Goal: Transaction & Acquisition: Purchase product/service

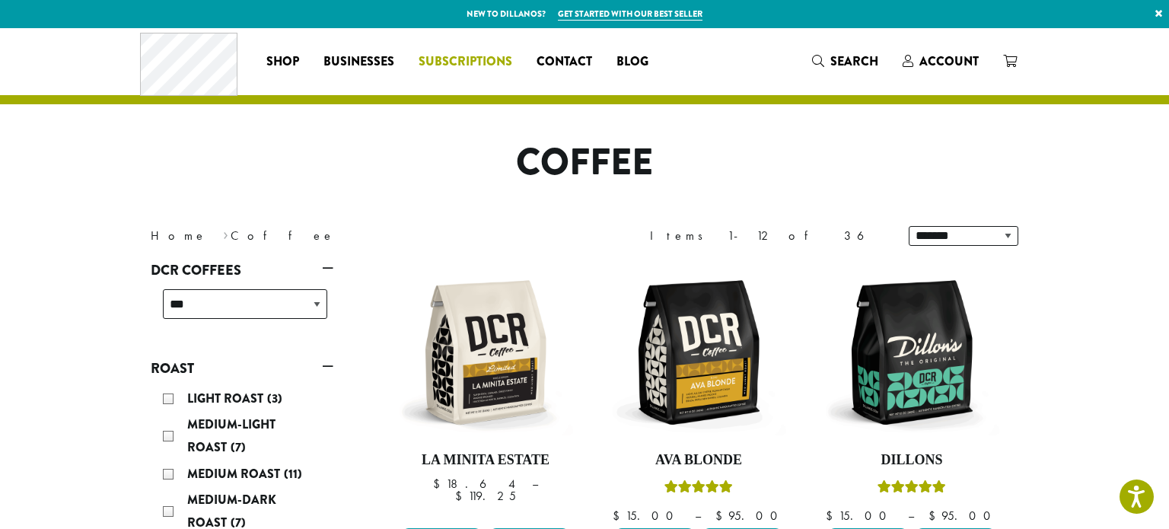
click at [454, 72] on link "Subscriptions" at bounding box center [465, 61] width 118 height 24
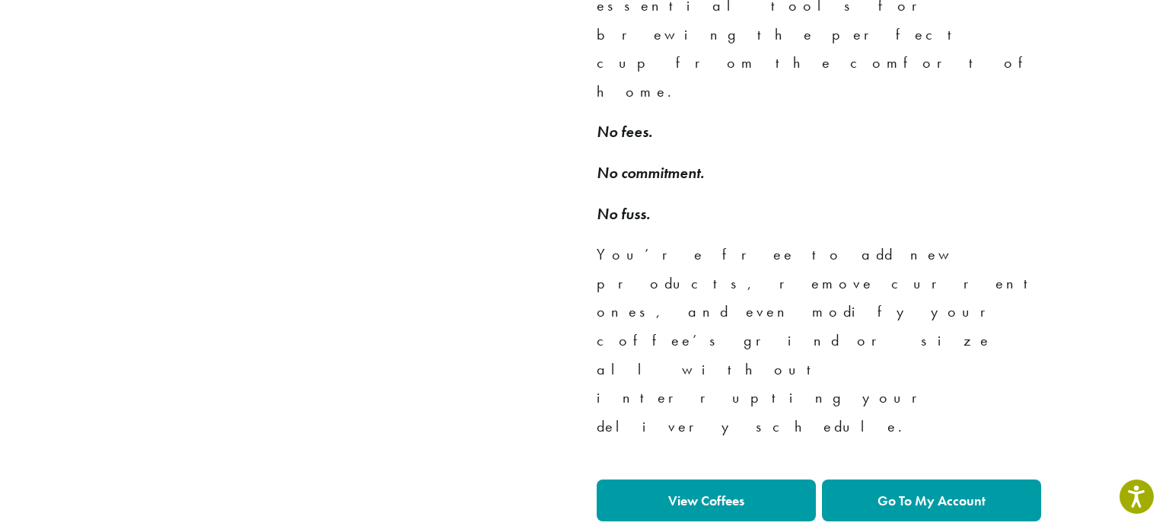
scroll to position [1225, 0]
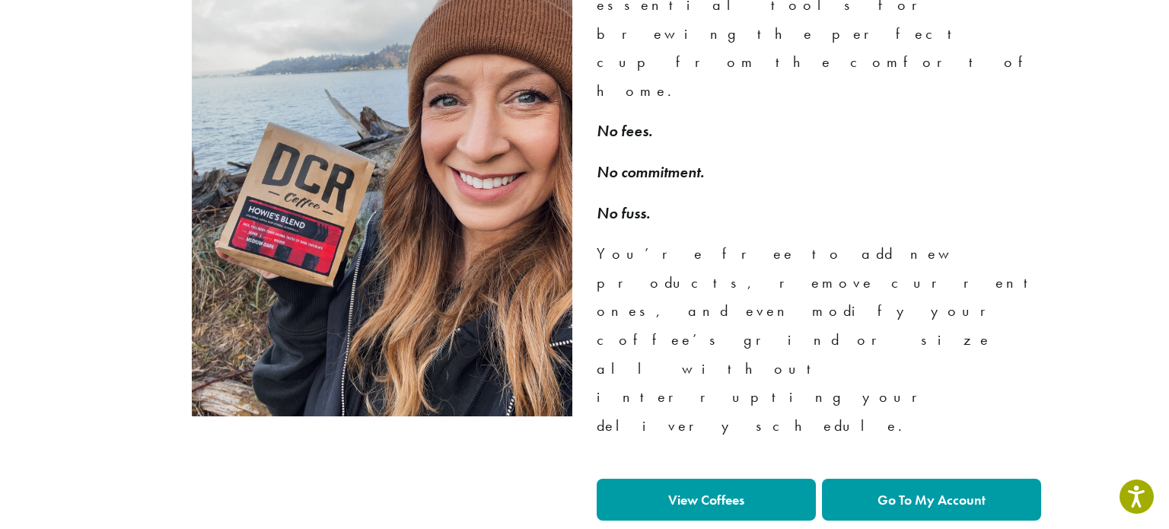
click at [726, 491] on strong "View Coffees" at bounding box center [706, 500] width 76 height 18
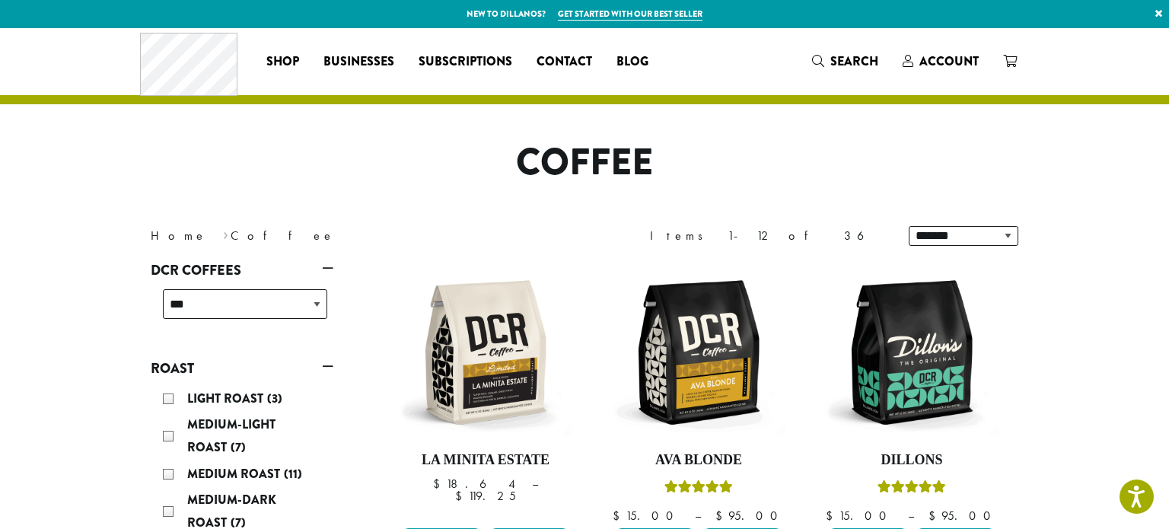
click at [690, 14] on link "Get started with our best seller" at bounding box center [630, 14] width 145 height 13
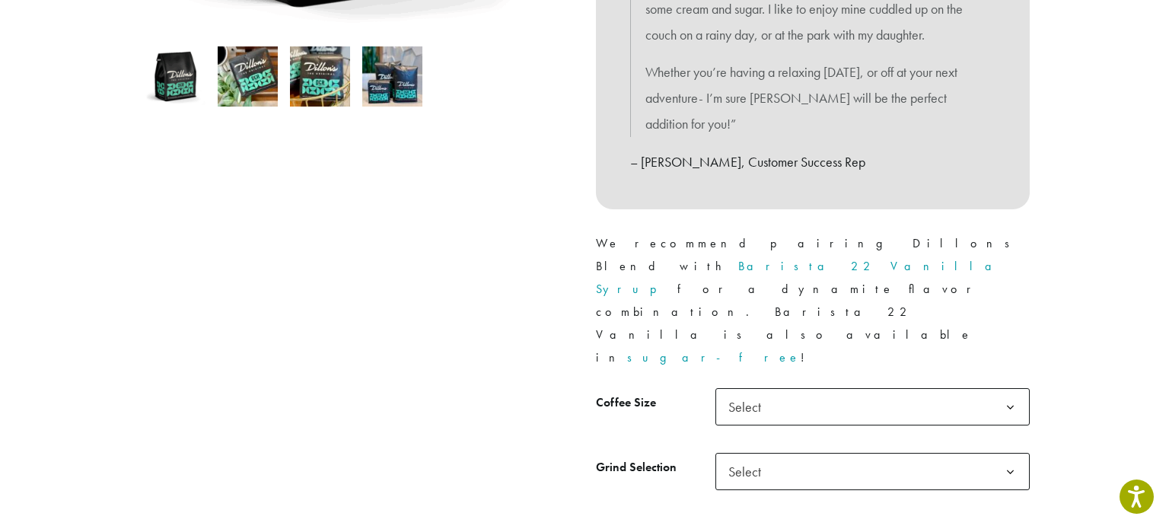
scroll to position [515, 0]
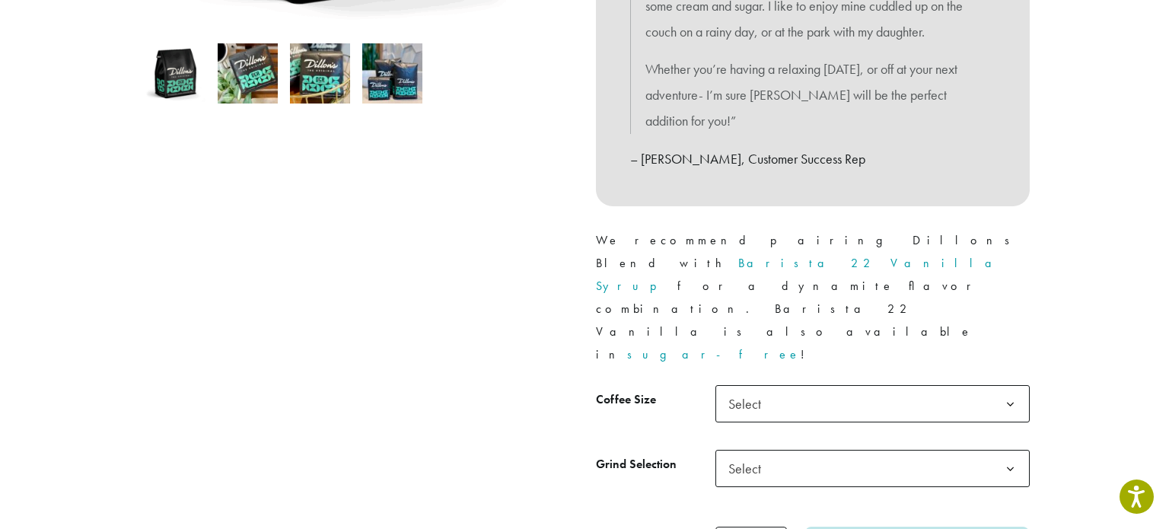
click at [890, 385] on span "Select" at bounding box center [872, 403] width 314 height 37
click at [849, 450] on span "Select" at bounding box center [872, 468] width 314 height 37
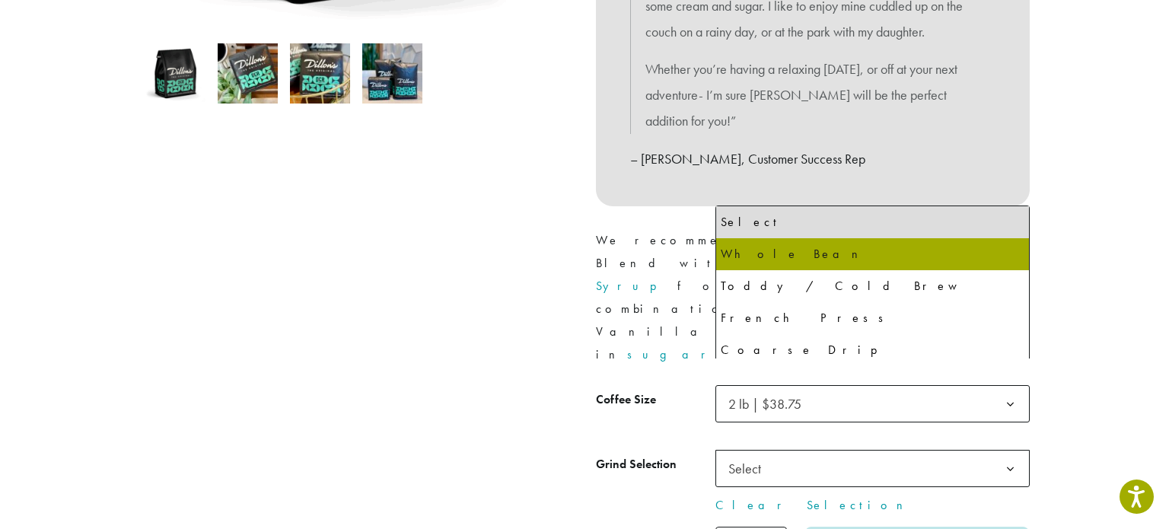
select select "**********"
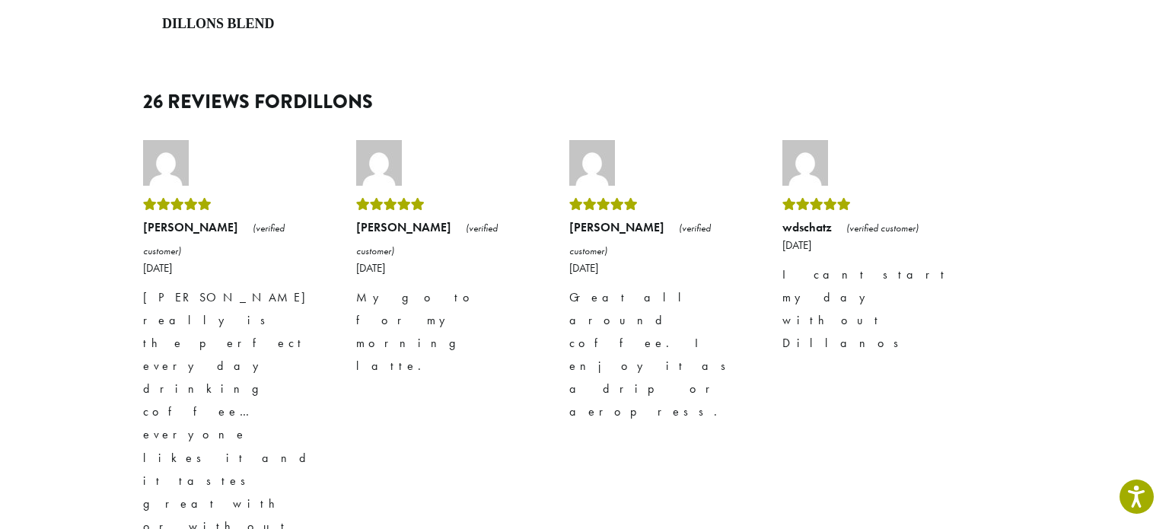
scroll to position [2224, 0]
